Goal: Information Seeking & Learning: Understand process/instructions

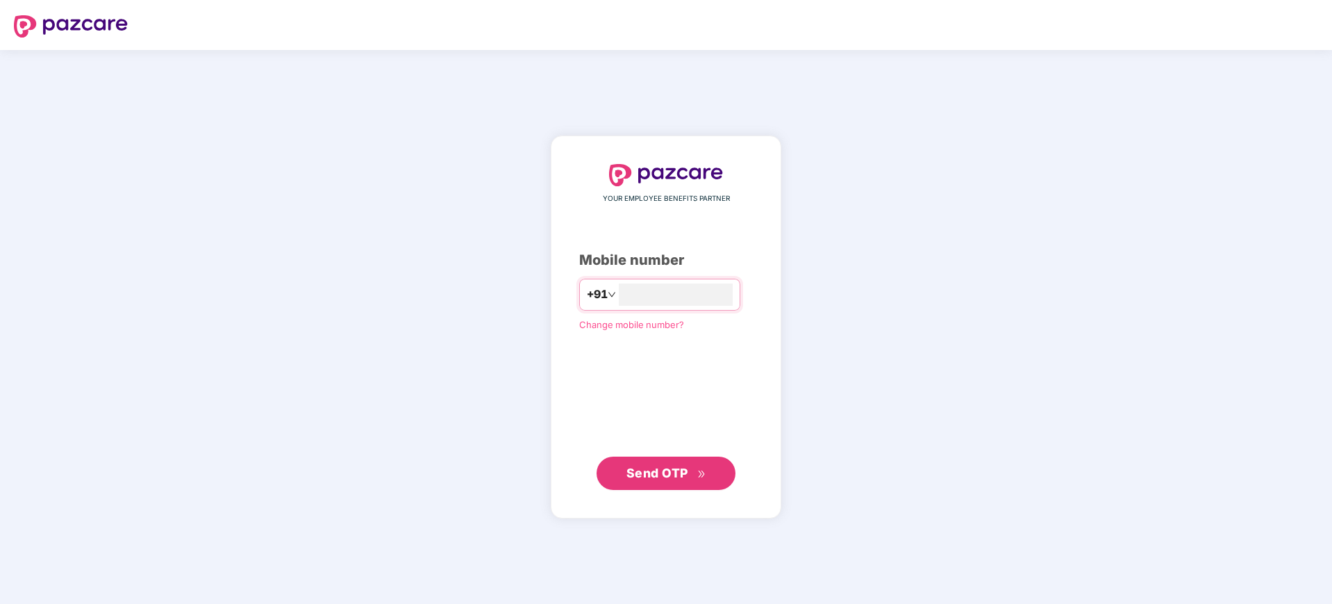
type input "**********"
click at [660, 482] on div "**********" at bounding box center [666, 326] width 231 height 383
click at [675, 463] on span "Send OTP" at bounding box center [666, 472] width 80 height 19
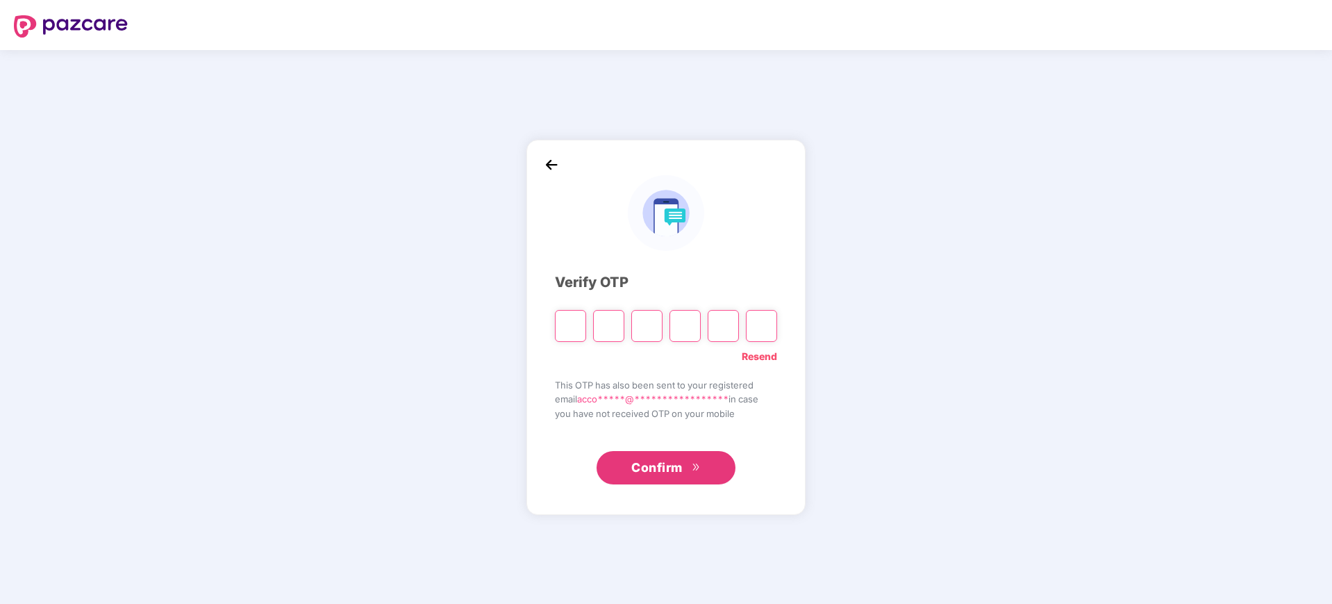
type input "*"
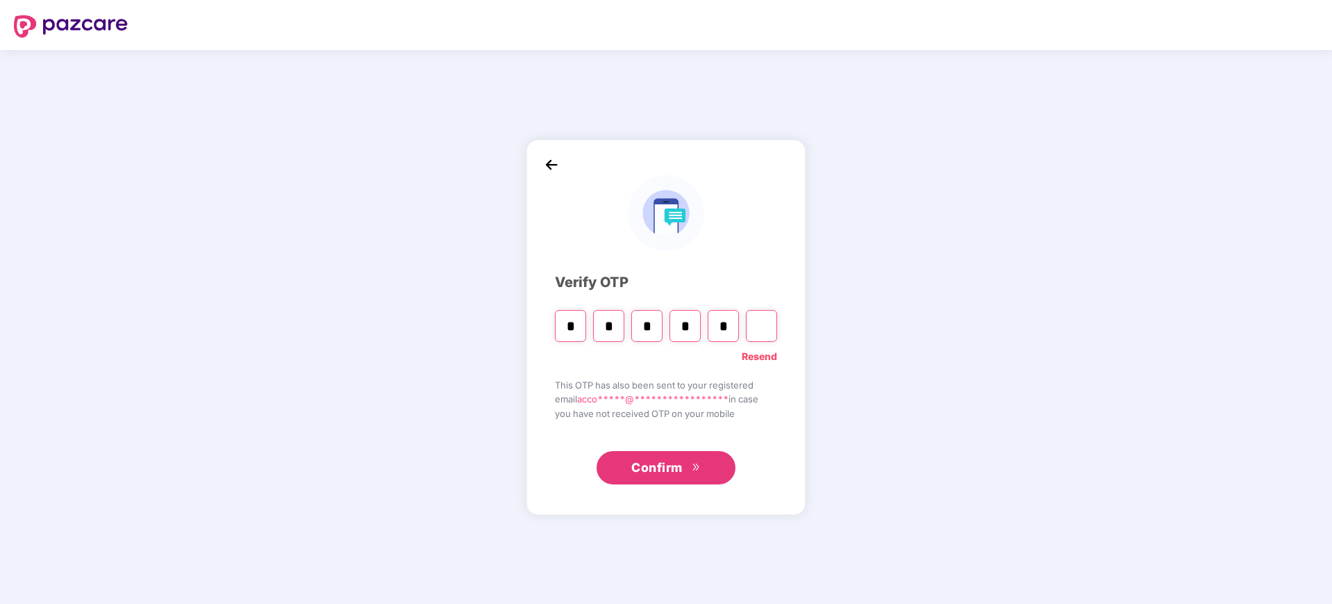
type input "*"
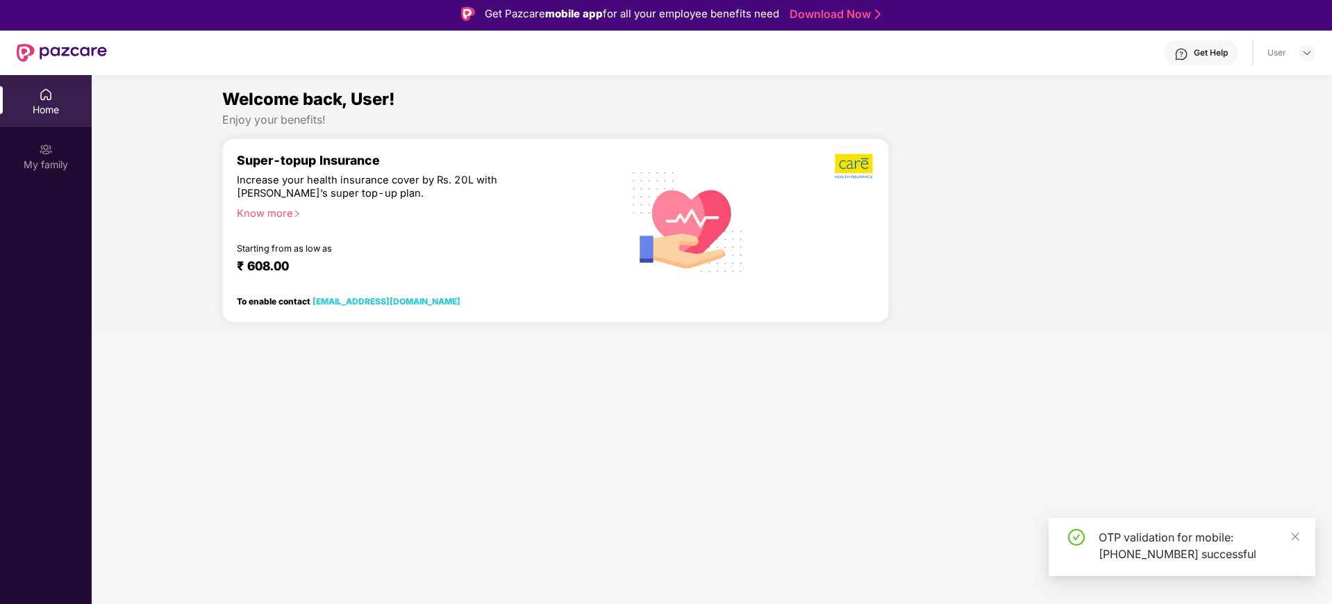
scroll to position [3, 0]
click at [57, 169] on div "My family" at bounding box center [46, 164] width 92 height 14
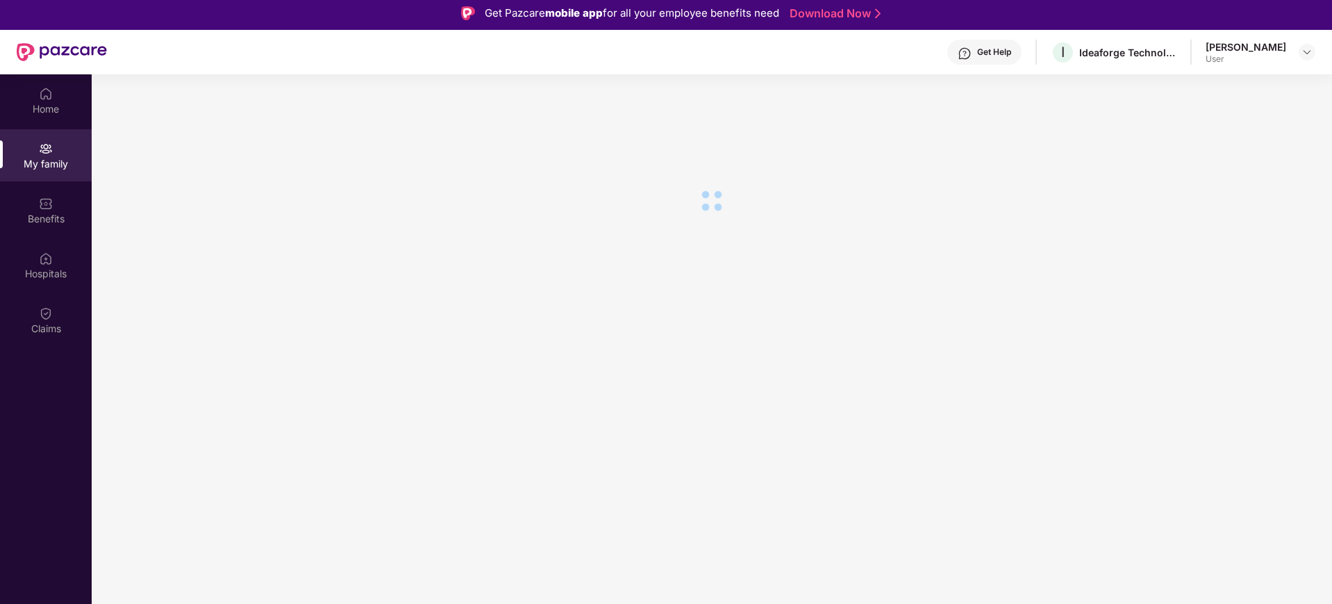
click at [44, 90] on img at bounding box center [46, 94] width 14 height 14
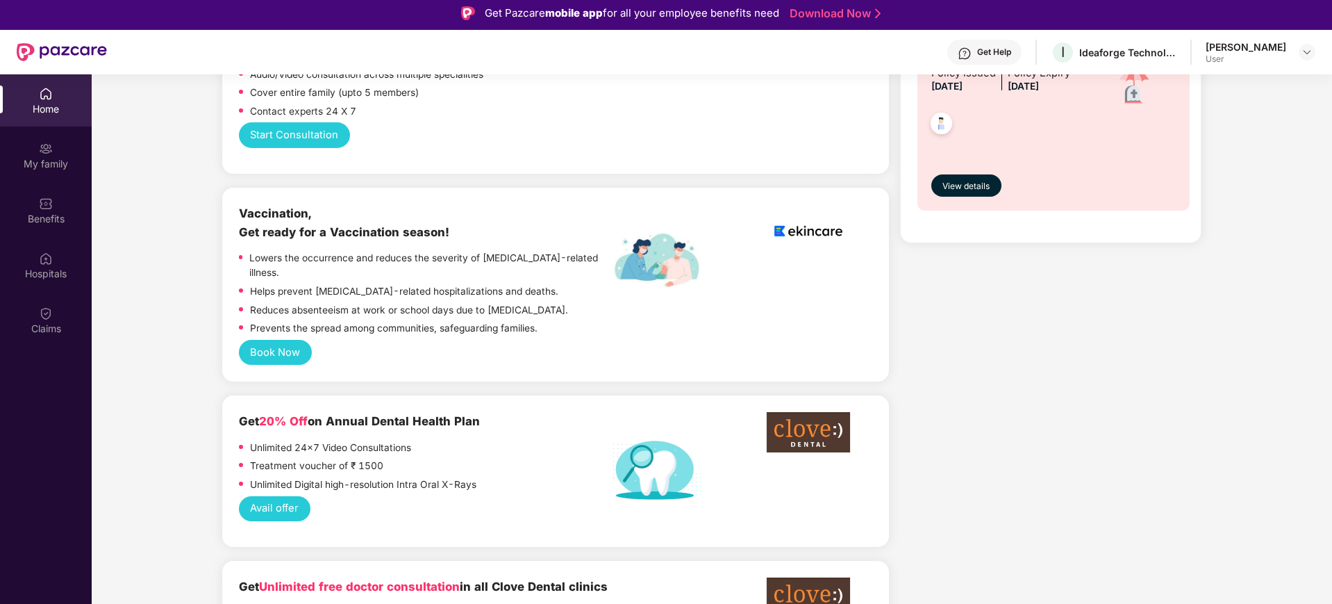
scroll to position [917, 0]
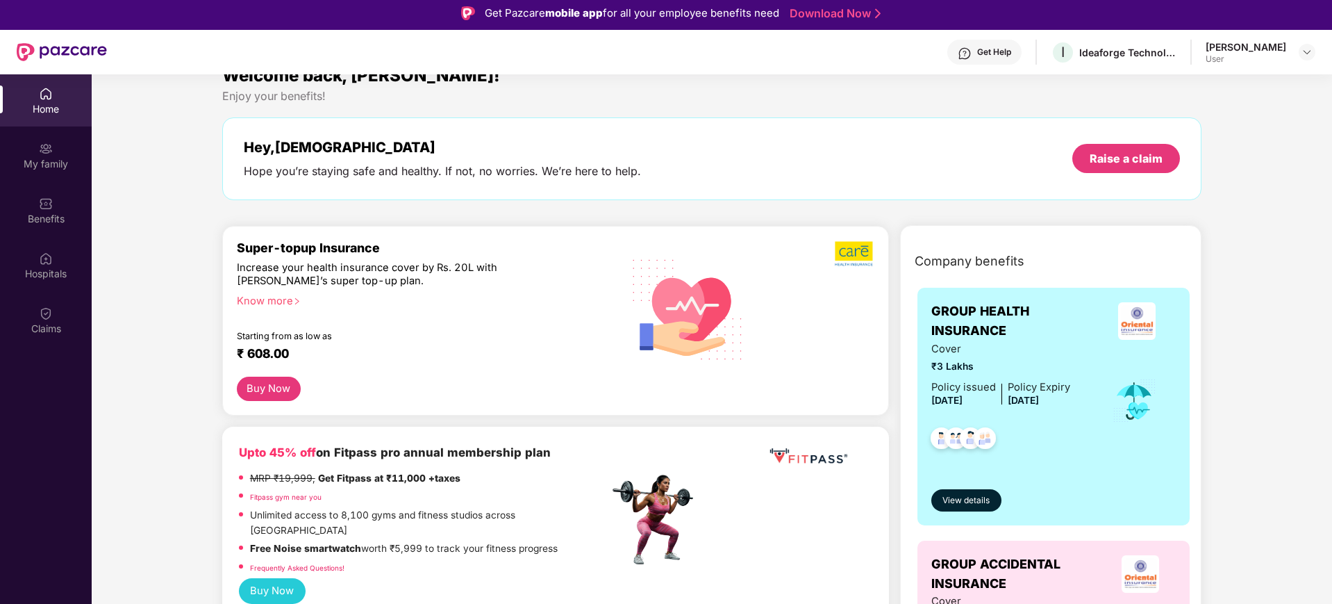
scroll to position [0, 0]
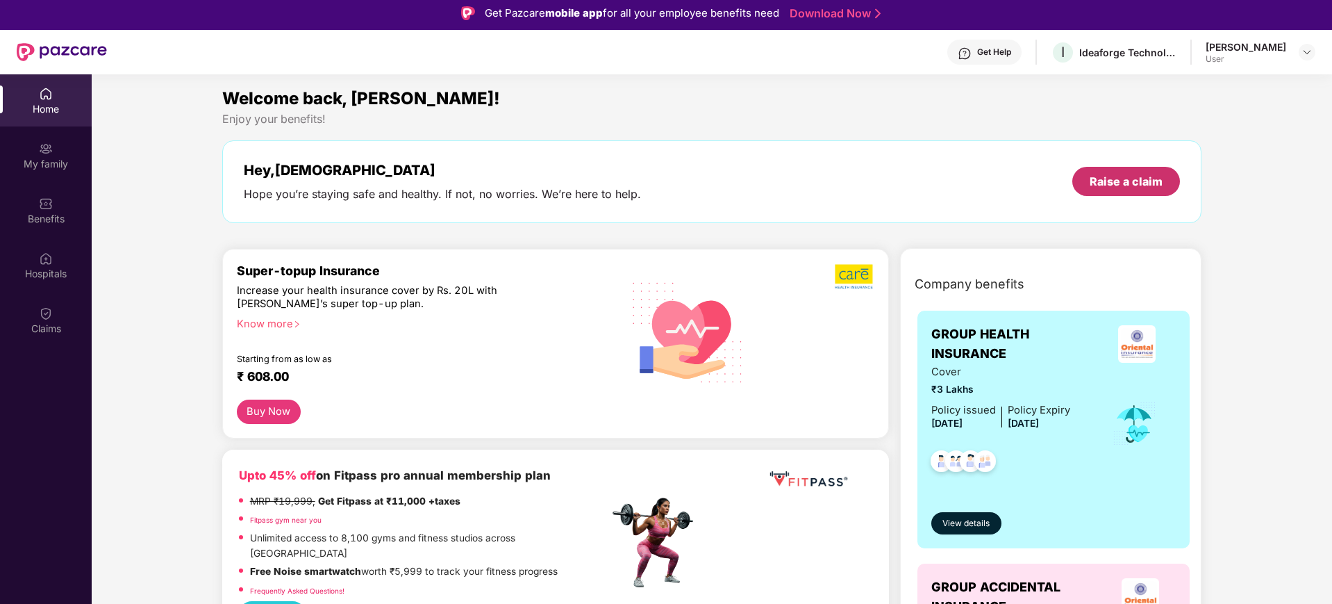
click at [1065, 181] on div "Raise a claim" at bounding box center [1126, 181] width 73 height 15
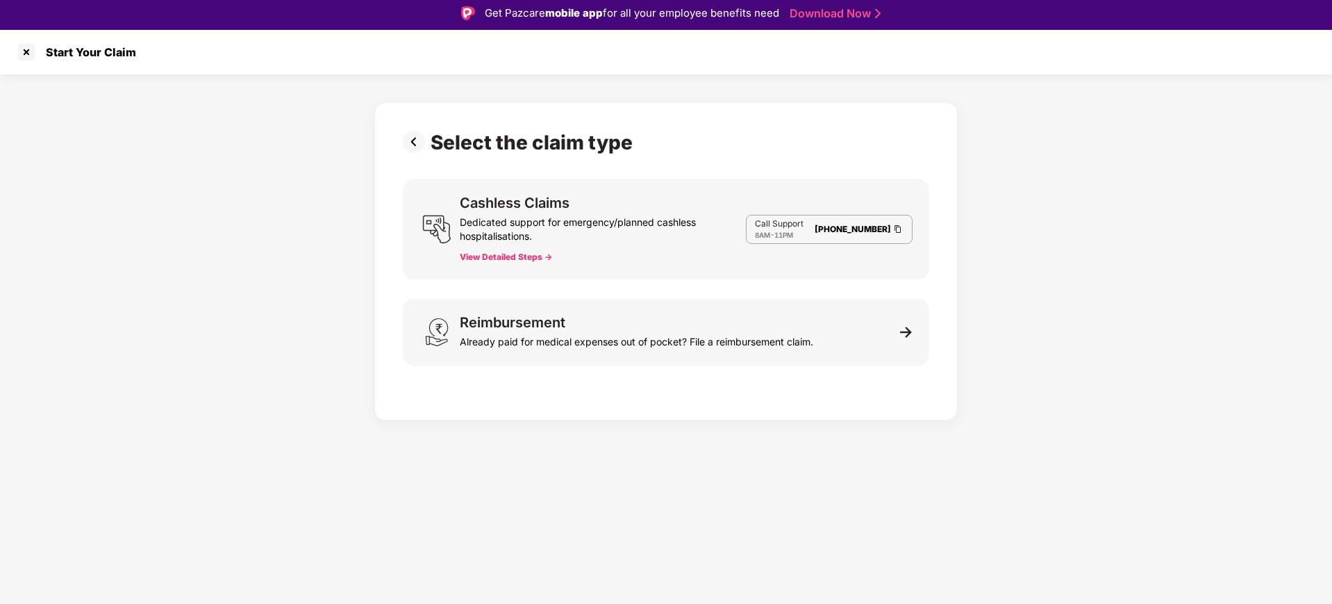
click at [499, 256] on button "View Detailed Steps ->" at bounding box center [506, 256] width 92 height 11
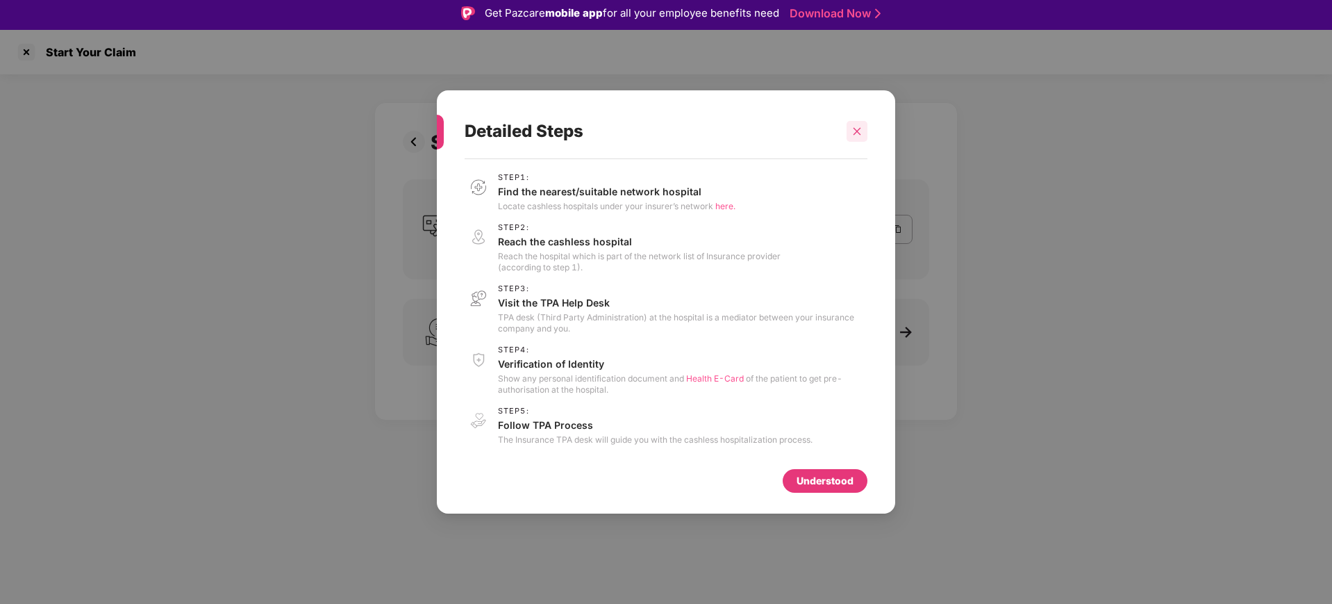
click at [863, 135] on div at bounding box center [857, 131] width 21 height 21
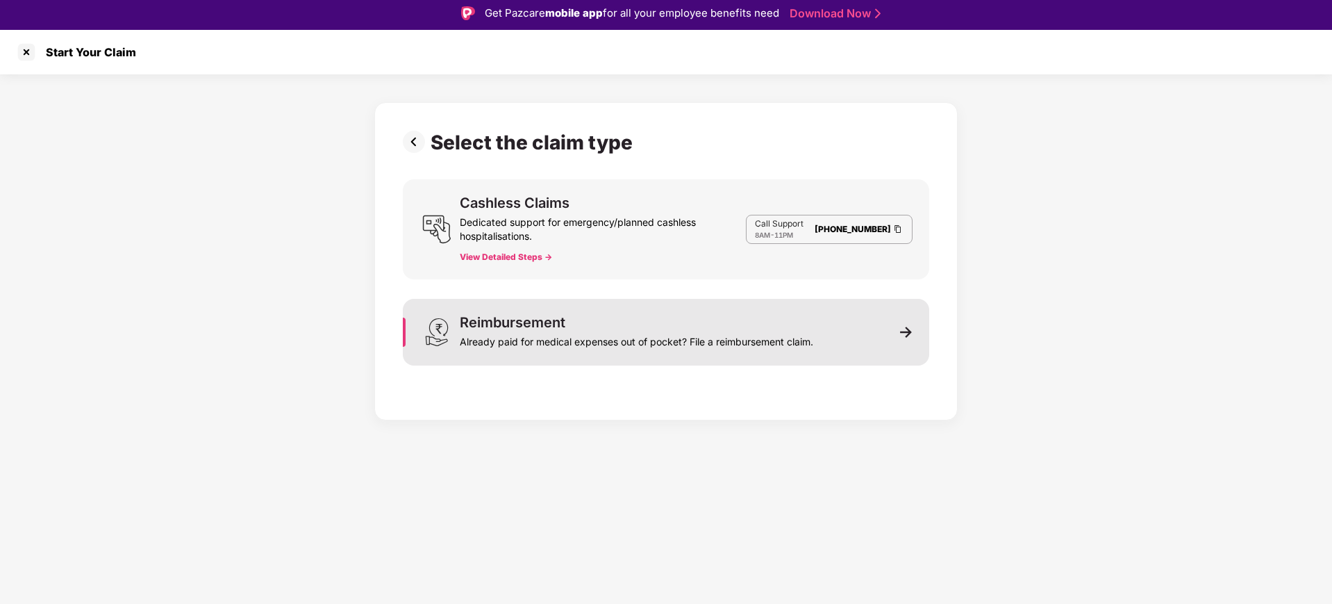
click at [872, 345] on div "Reimbursement Already paid for medical expenses out of pocket? File a reimburse…" at bounding box center [666, 332] width 526 height 67
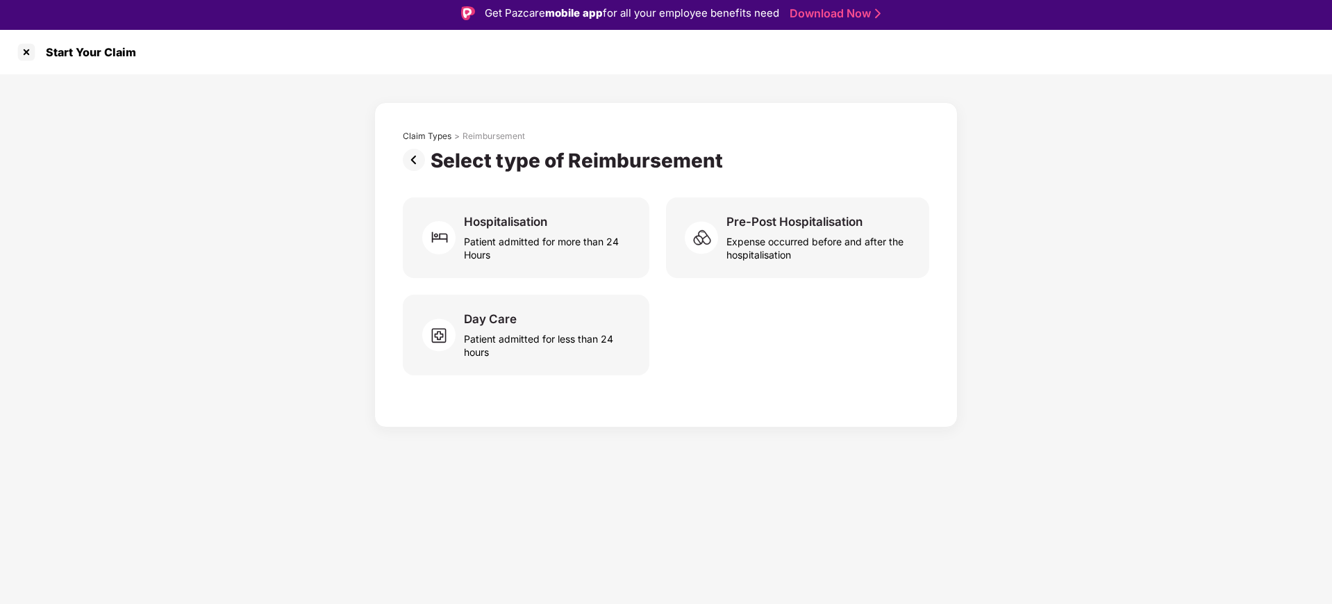
click at [442, 141] on div "Claim Types" at bounding box center [427, 136] width 49 height 11
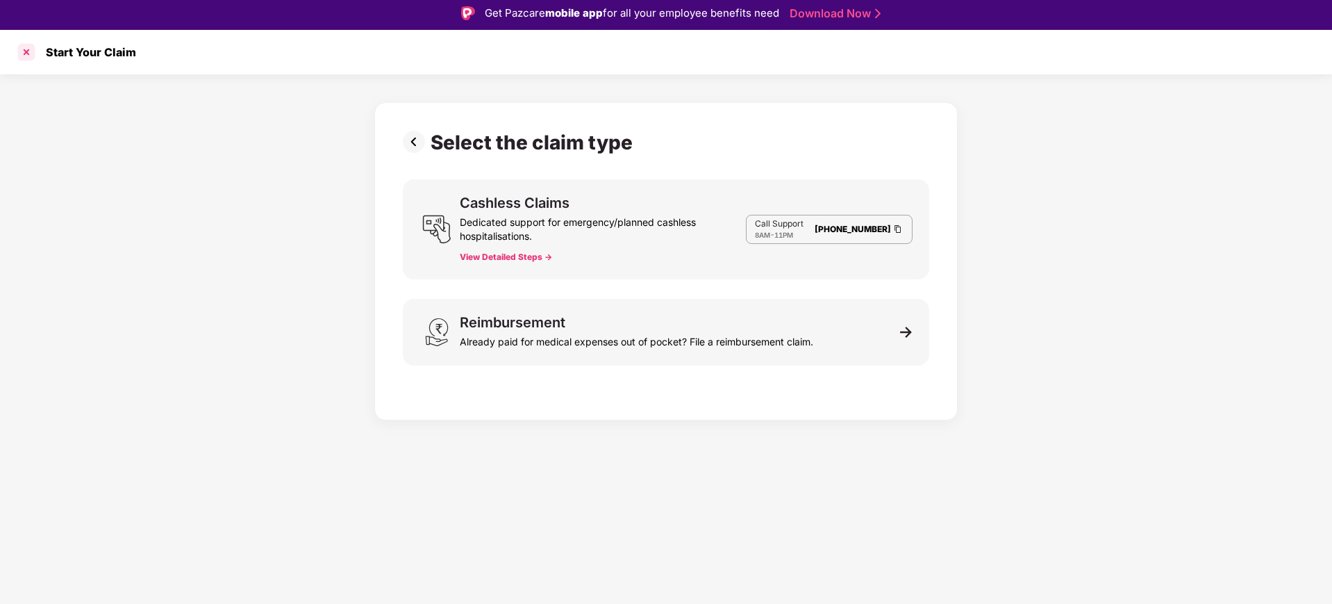
click at [26, 50] on div at bounding box center [26, 52] width 22 height 22
